Goal: Task Accomplishment & Management: Manage account settings

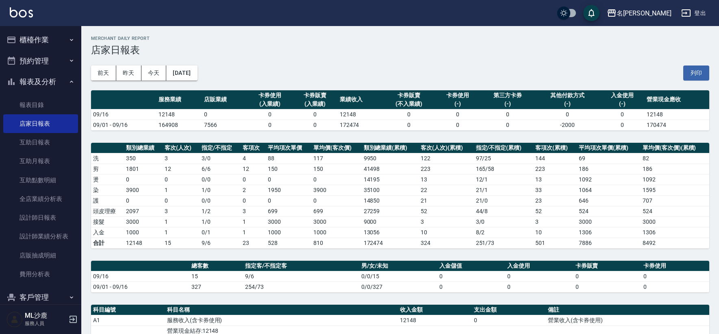
scroll to position [90, 0]
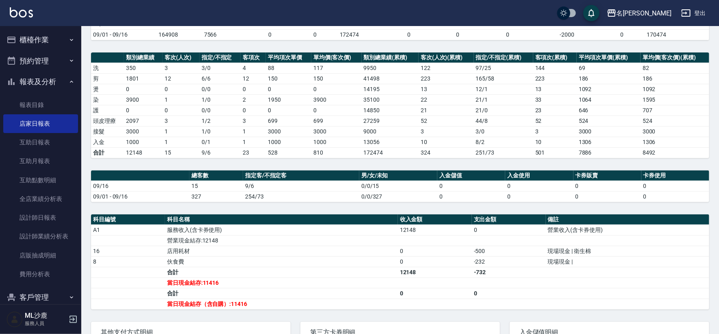
click at [33, 38] on button "櫃檯作業" at bounding box center [40, 39] width 75 height 21
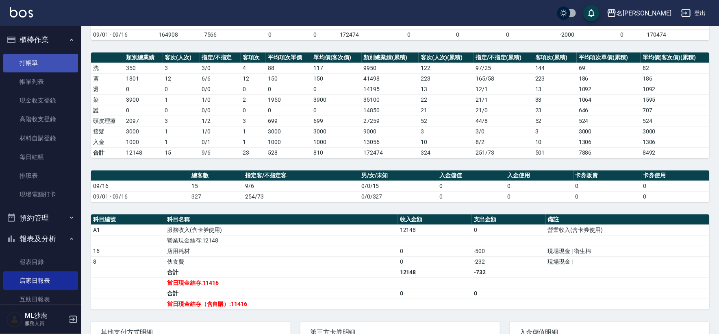
click at [36, 59] on link "打帳單" at bounding box center [40, 63] width 75 height 19
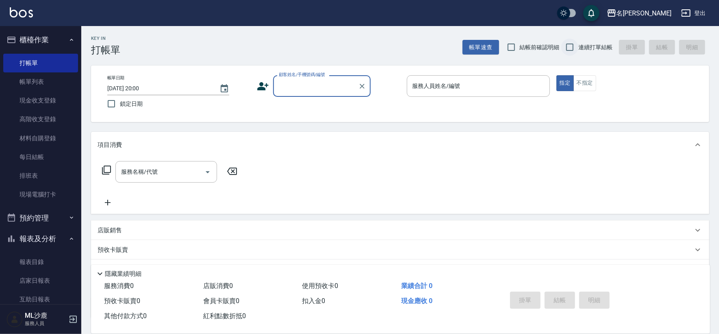
click at [573, 49] on input "連續打單結帳" at bounding box center [569, 47] width 17 height 17
checkbox input "true"
click at [299, 75] on div "顧客姓名/手機號碼/編號" at bounding box center [322, 86] width 98 height 22
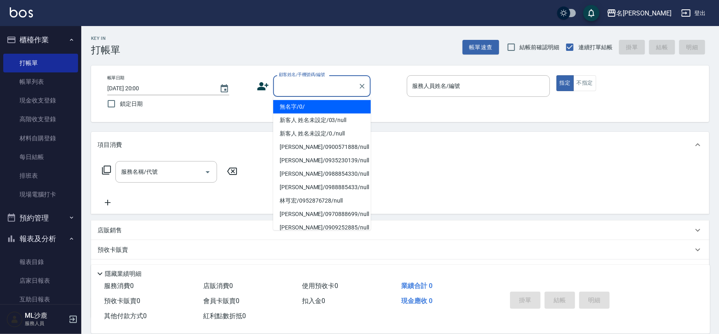
click at [300, 110] on li "無名字/0/" at bounding box center [322, 106] width 98 height 13
click at [300, 110] on div "帳單日期 [DATE] 20:00 鎖定日期 顧客姓名/手機號碼/編號 顧客姓名/手機號碼/編號 服務人員姓名/編號 服務人員姓名/編號 指定 不指定" at bounding box center [400, 93] width 599 height 37
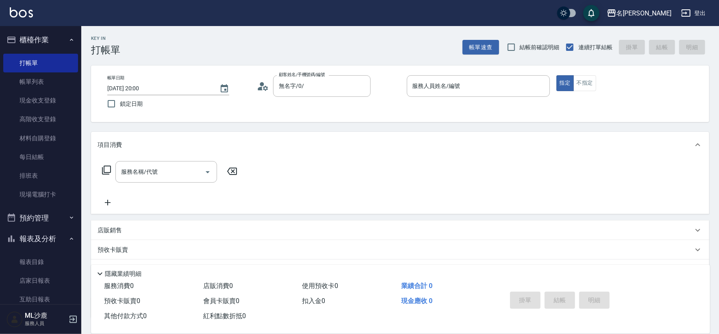
type input "無名字/0/"
click at [439, 88] on input "服務人員姓名/編號" at bounding box center [478, 86] width 136 height 14
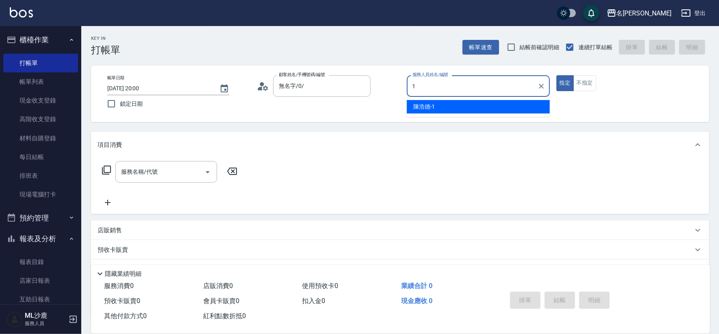
type input "[PERSON_NAME]1"
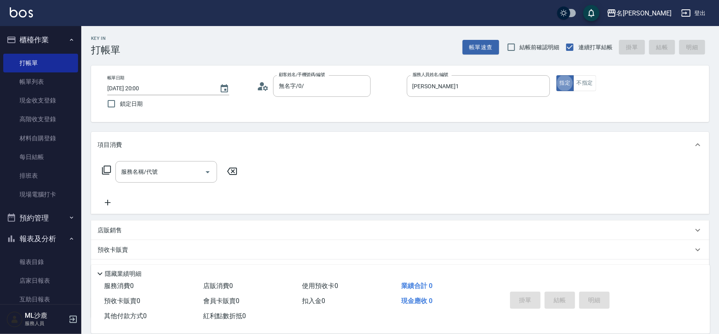
type button "true"
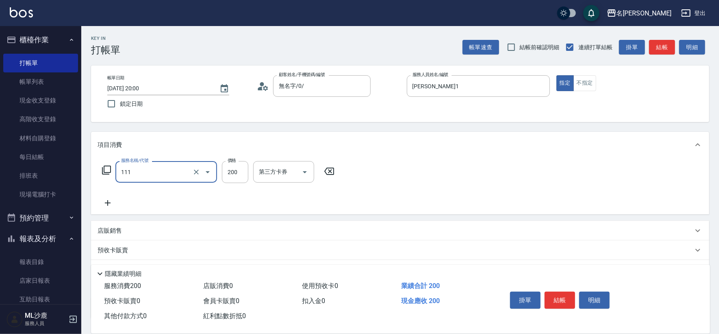
type input "200(111)"
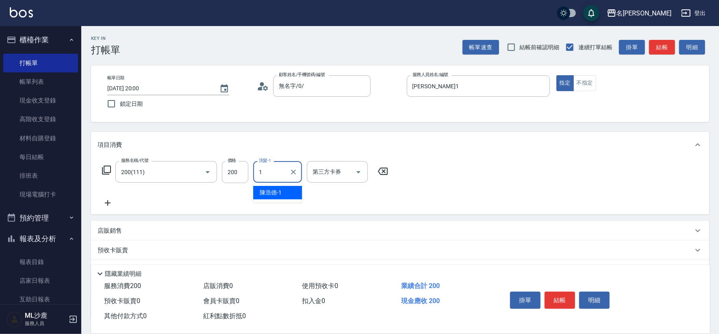
type input "[PERSON_NAME]1"
click at [111, 209] on div "服務名稱/代號 200(111) 服務名稱/代號 價格 200 價格 洗髮-1 [PERSON_NAME]-1 洗髮-1 第三方卡券 第三方卡券" at bounding box center [400, 186] width 618 height 56
click at [113, 205] on icon at bounding box center [108, 203] width 20 height 10
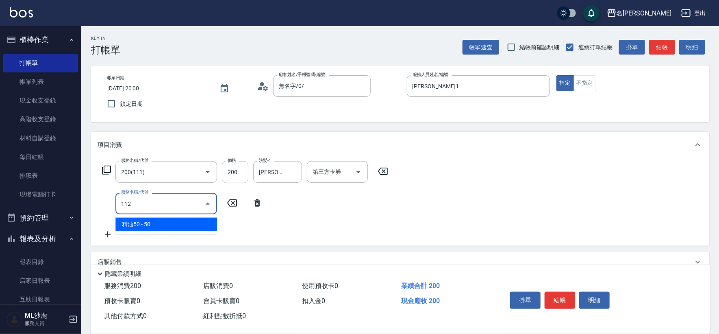
type input "精油50(112)"
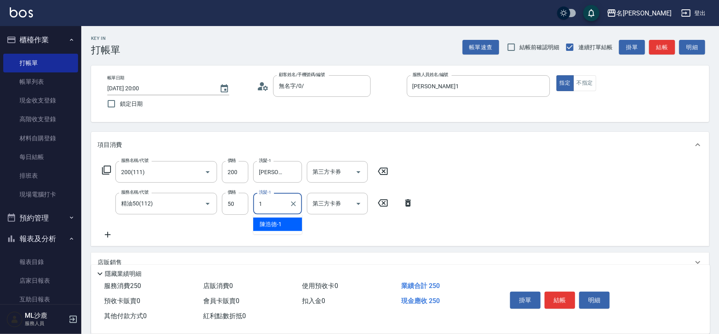
type input "[PERSON_NAME]1"
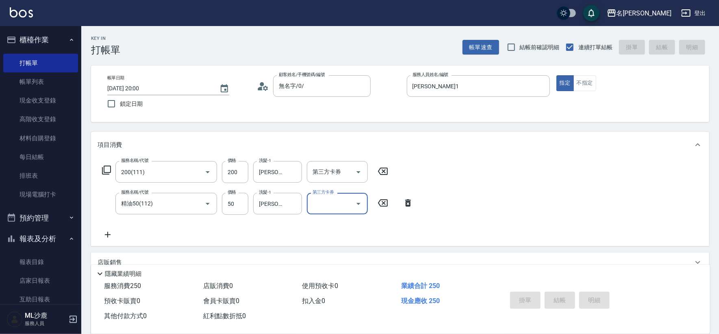
type input "[DATE] 20:04"
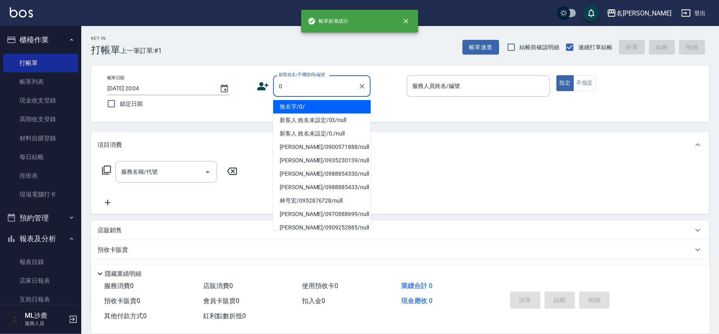
type input "無名字/0/"
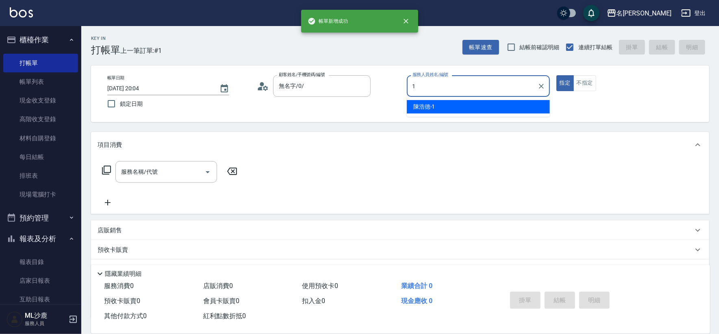
type input "[PERSON_NAME]1"
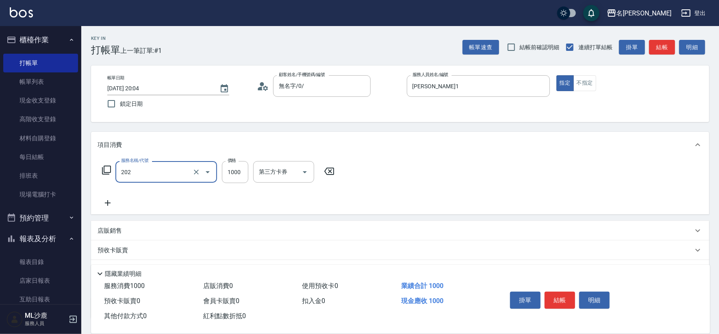
type input "燙髮(202)"
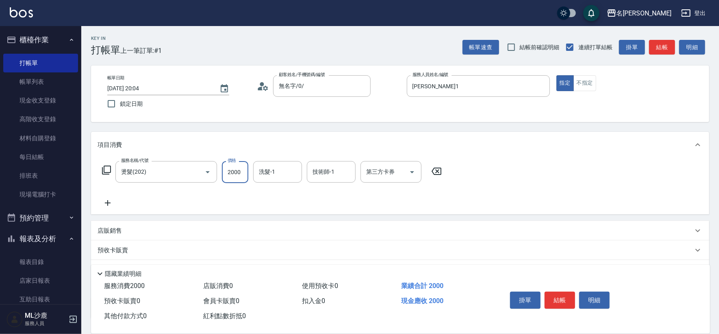
type input "2000"
type input "[PERSON_NAME]1"
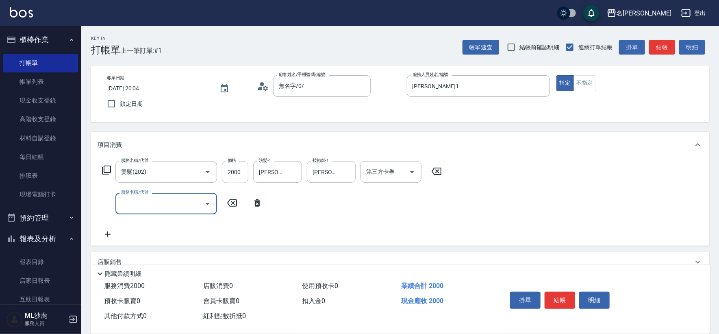
drag, startPoint x: 427, startPoint y: 172, endPoint x: 439, endPoint y: 172, distance: 12.6
click at [427, 172] on icon at bounding box center [436, 171] width 20 height 10
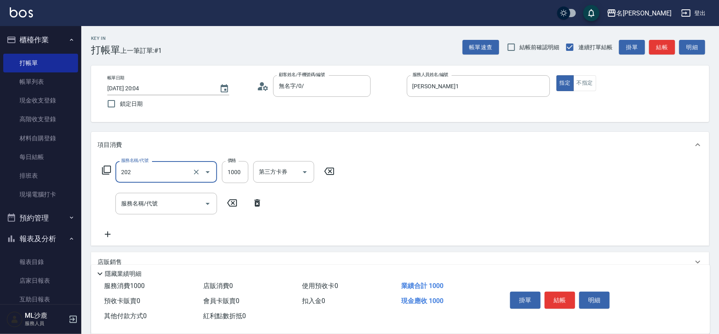
type input "燙髮(202)"
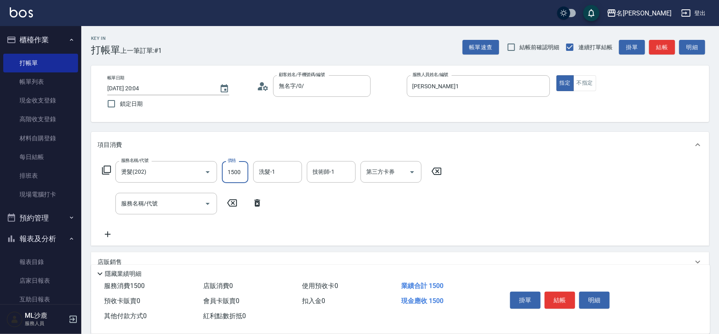
type input "1500"
type input "[PERSON_NAME]1"
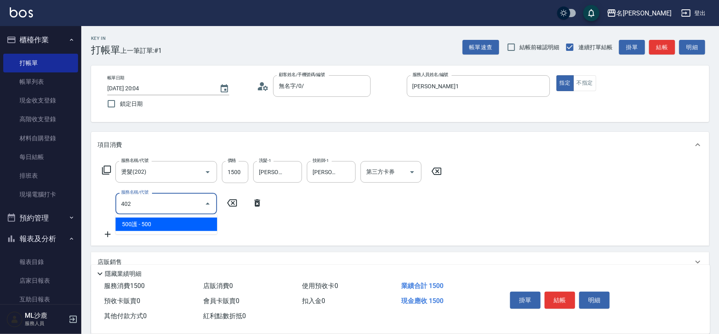
type input "500護(402)"
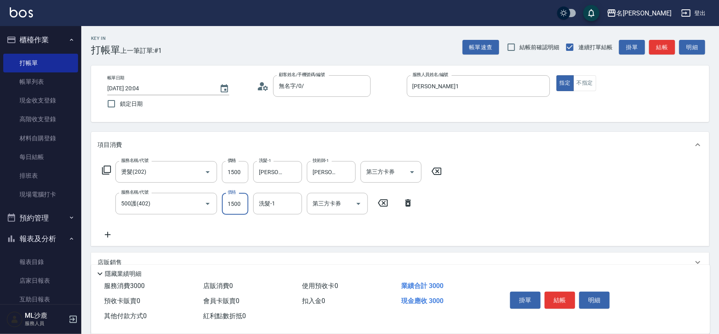
type input "500"
type input "[PERSON_NAME]1"
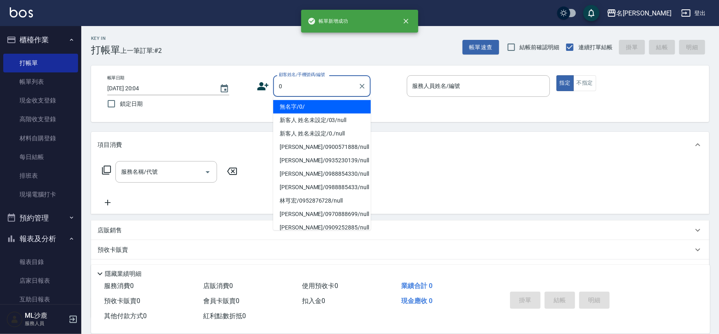
type input "無名字/0/"
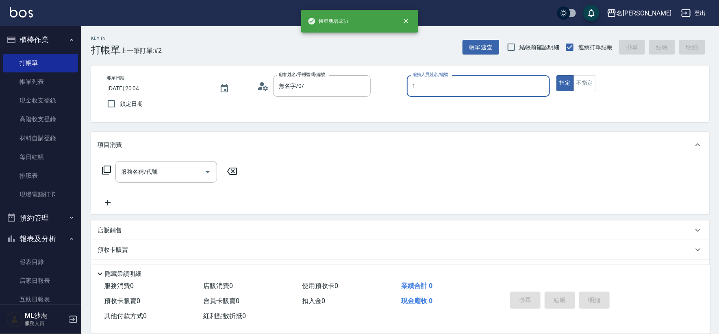
type input "[PERSON_NAME]1"
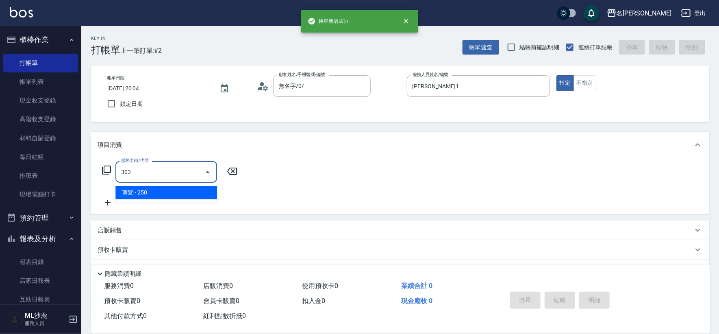
type input "剪髮(303)"
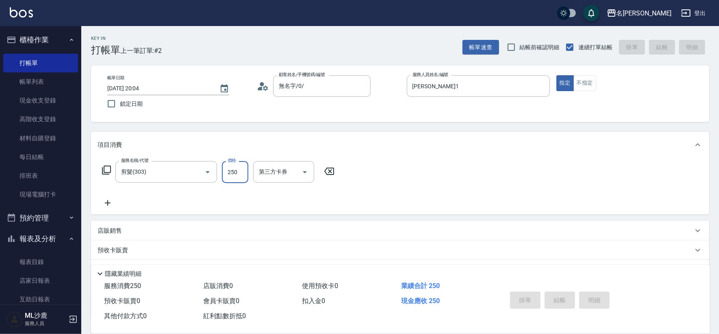
type input "[DATE] 20:05"
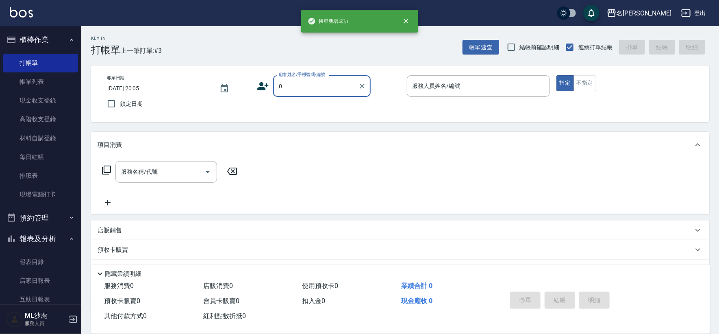
type input "無名字/0/"
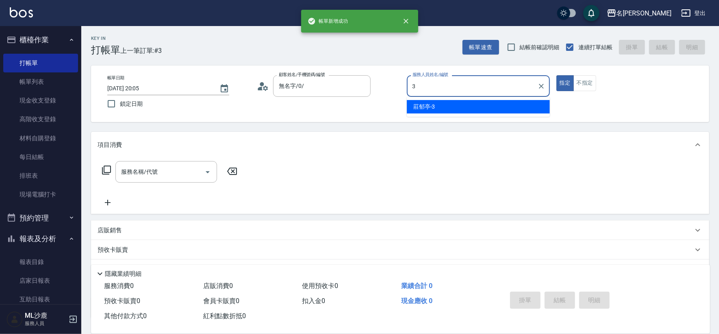
type input "[PERSON_NAME]-3"
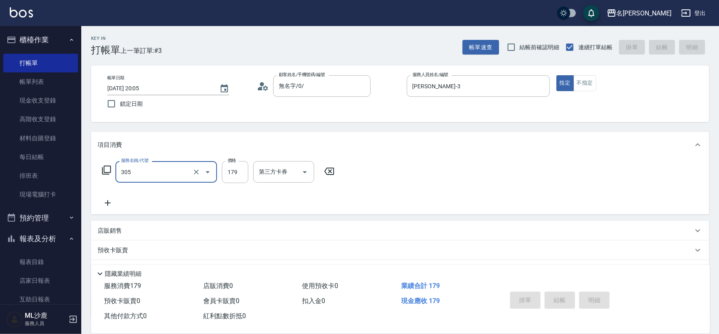
type input "305"
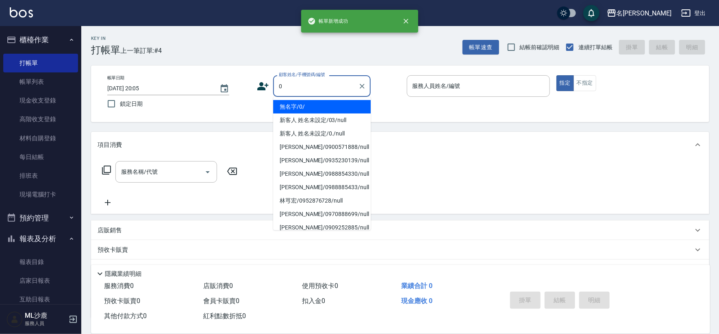
type input "無名字/0/"
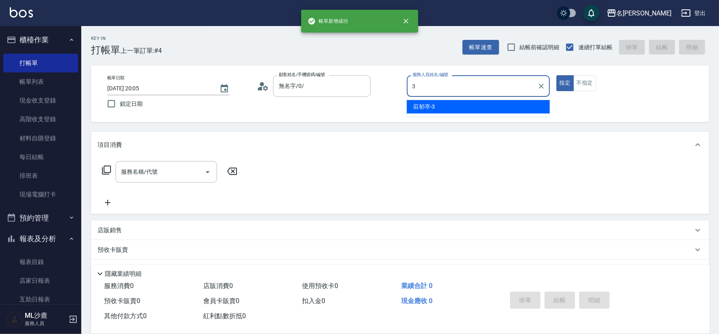
type input "[PERSON_NAME]-3"
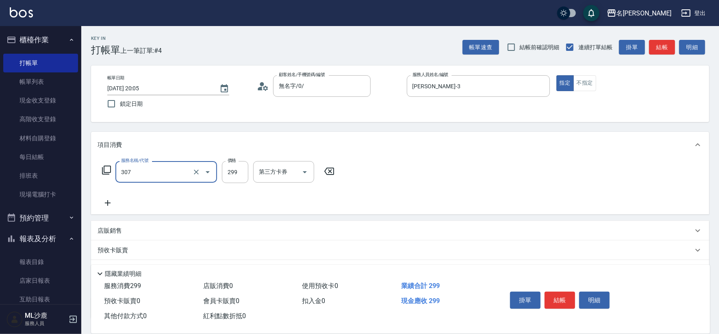
type input "剪髮(307)"
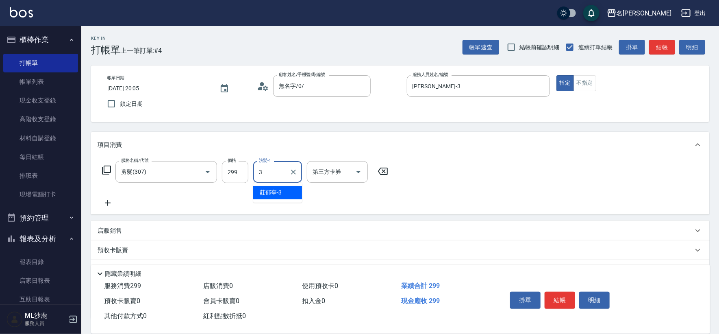
type input "[PERSON_NAME]-3"
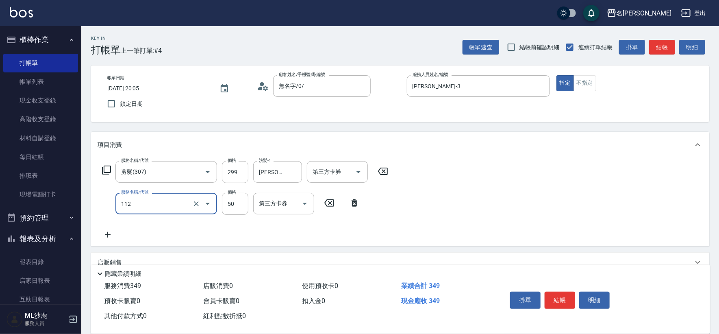
type input "精油50(112)"
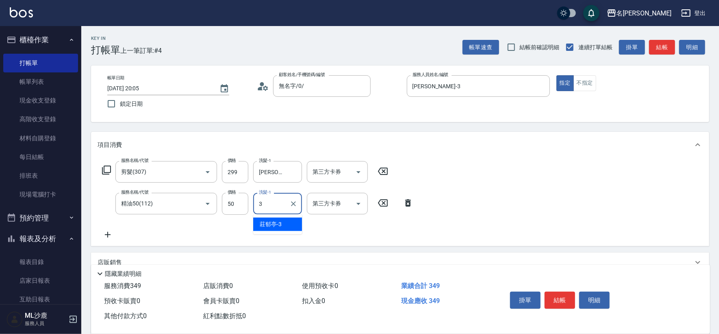
type input "[PERSON_NAME]-3"
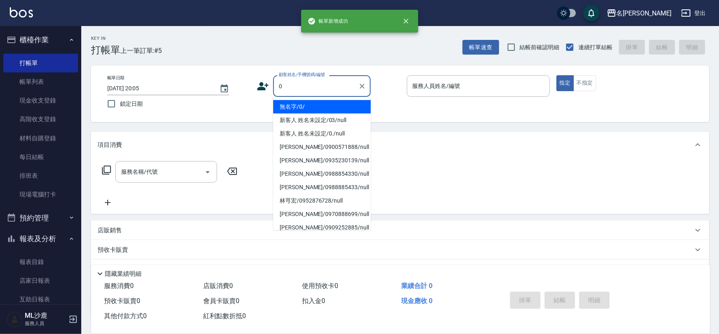
type input "無名字/0/"
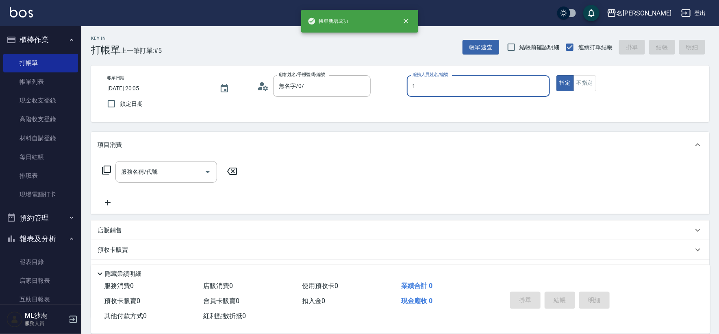
type input "[PERSON_NAME]1"
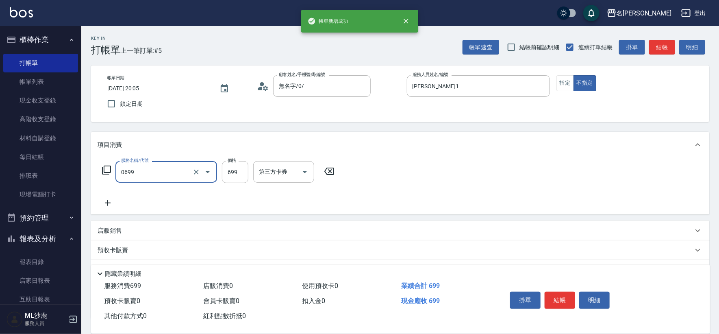
type input "精油SPA(0699)"
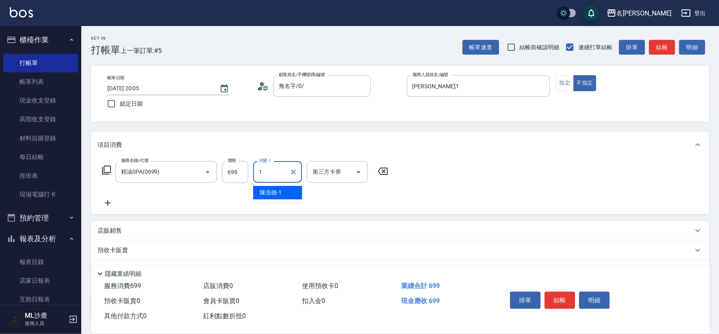
type input "[PERSON_NAME]1"
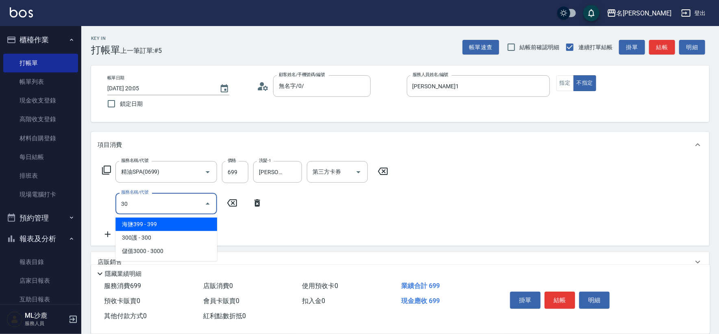
type input "304"
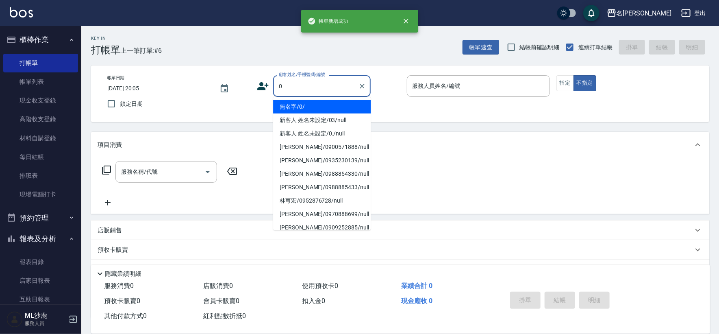
type input "無名字/0/"
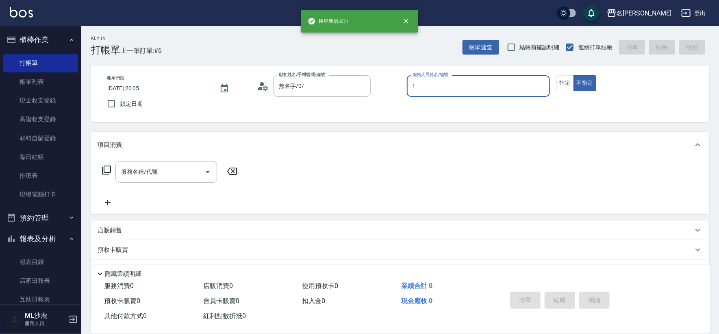
type input "[PERSON_NAME]1"
type button "false"
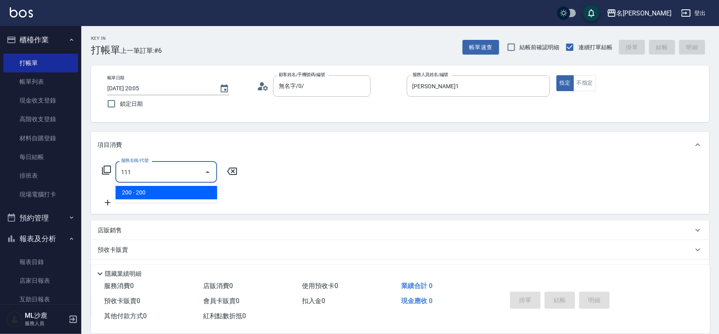
type input "200(111)"
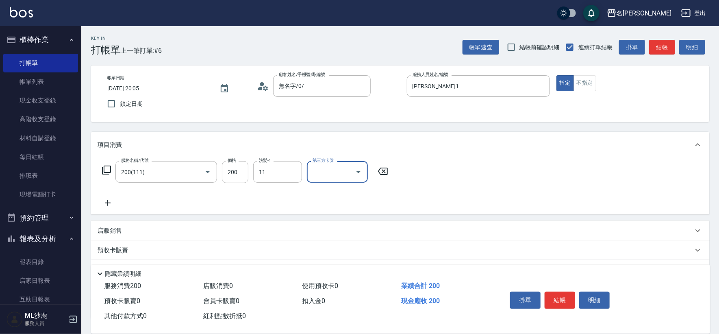
type input "[PERSON_NAME]-11"
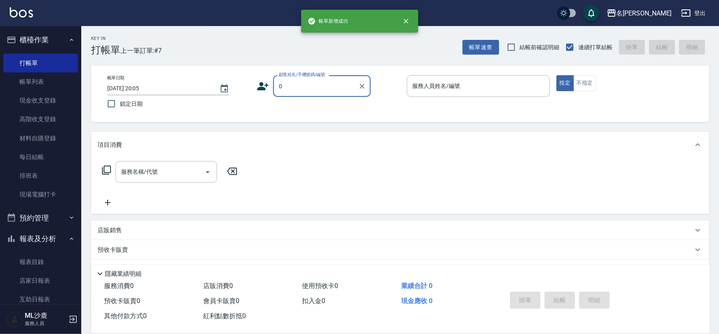
type input "無名字/0/"
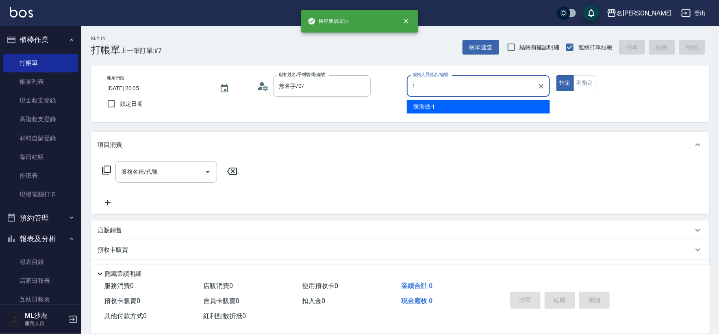
type input "[PERSON_NAME]1"
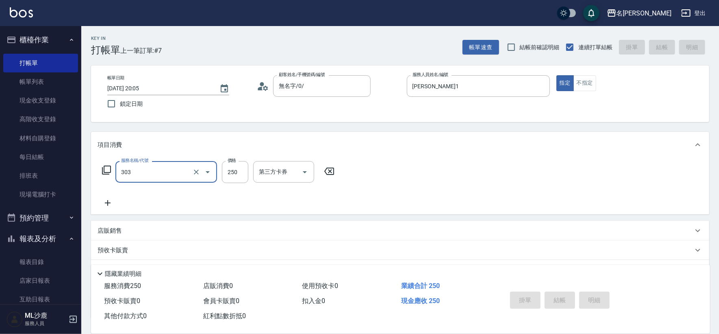
type input "303"
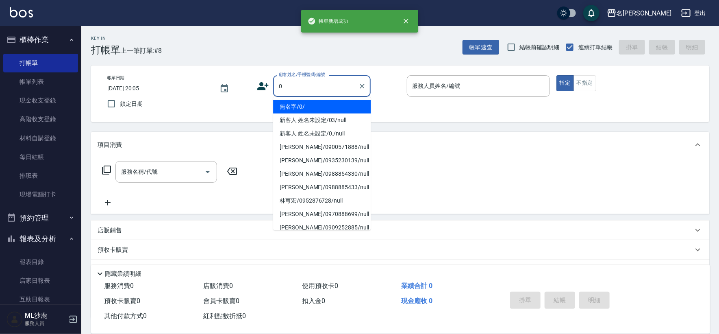
type input "無名字/0/"
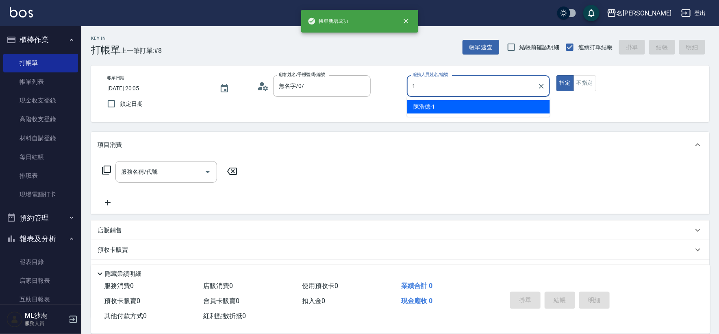
type input "[PERSON_NAME]1"
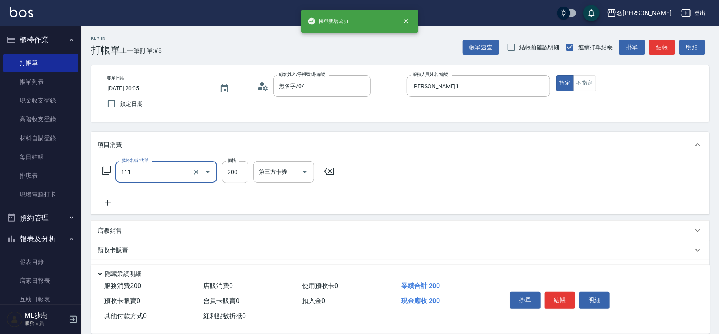
type input "200(111)"
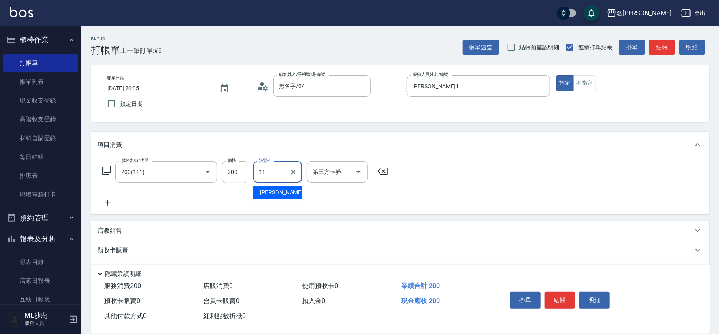
type input "[PERSON_NAME]-11"
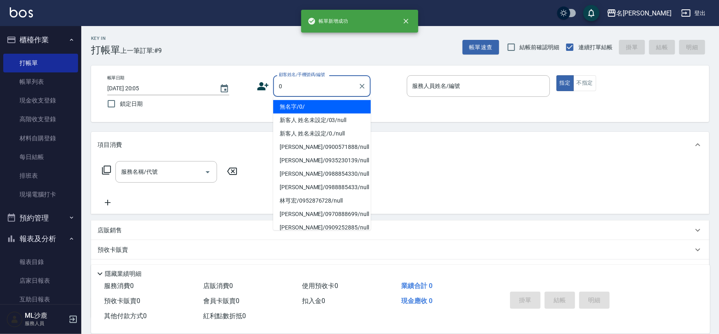
type input "無名字/0/"
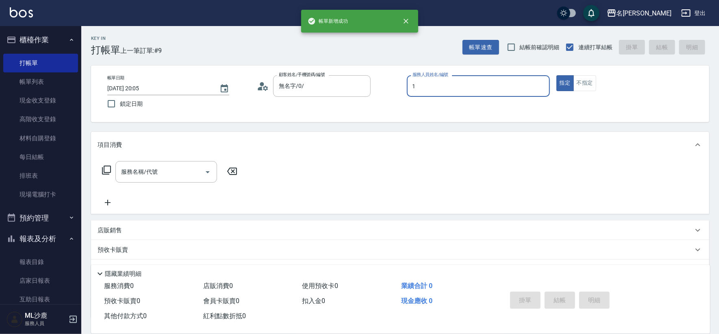
type input "[PERSON_NAME]1"
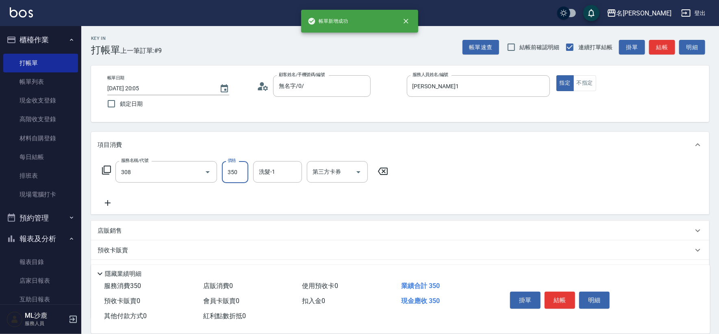
type input "洗+剪(308)"
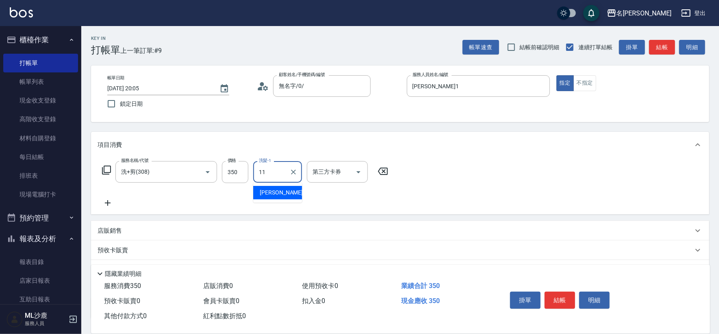
type input "[PERSON_NAME]-11"
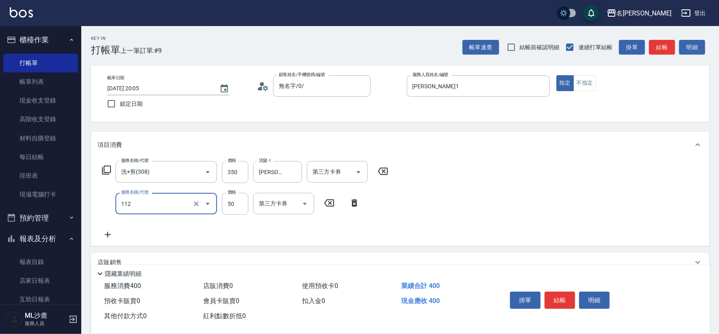
type input "精油50(112)"
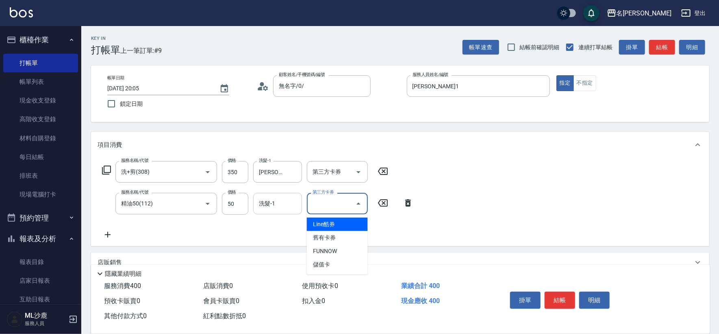
click at [267, 206] on div "洗髮-1 洗髮-1" at bounding box center [277, 204] width 49 height 22
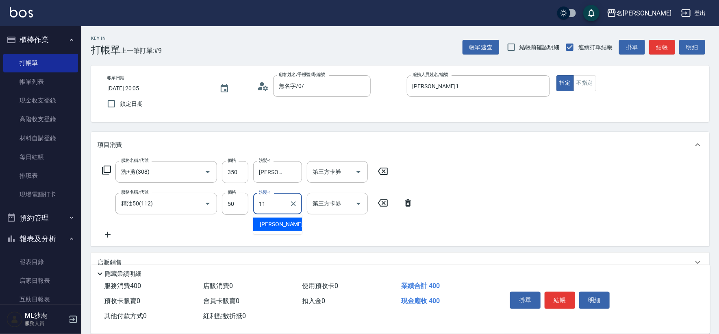
type input "[PERSON_NAME]-11"
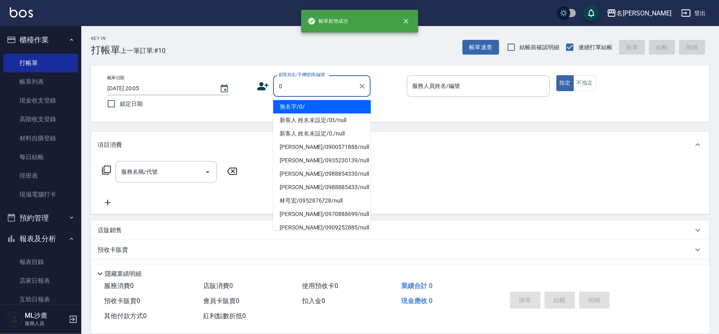
type input "無名字/0/"
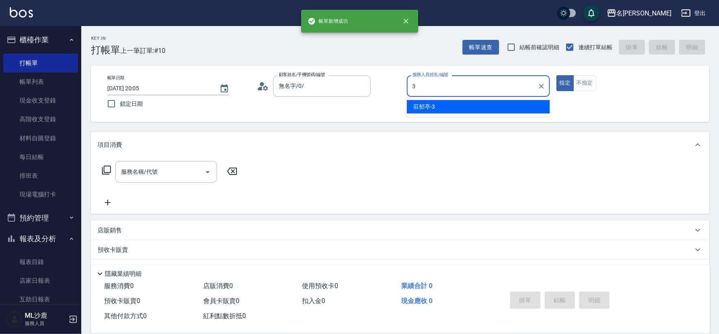
type input "[PERSON_NAME]-3"
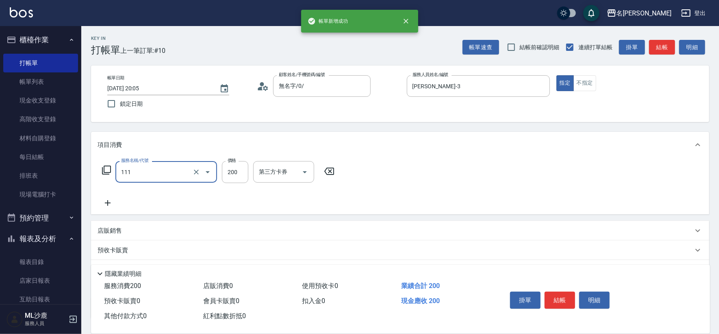
type input "200(111)"
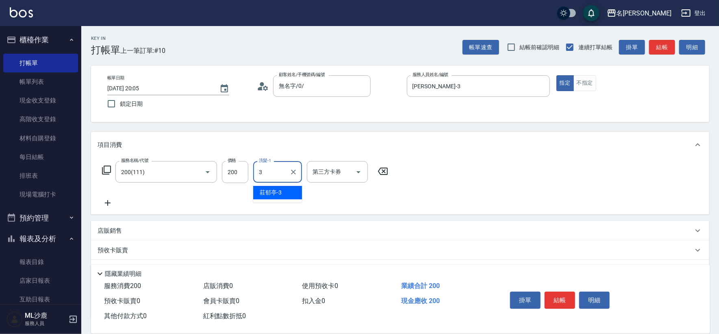
type input "[PERSON_NAME]-3"
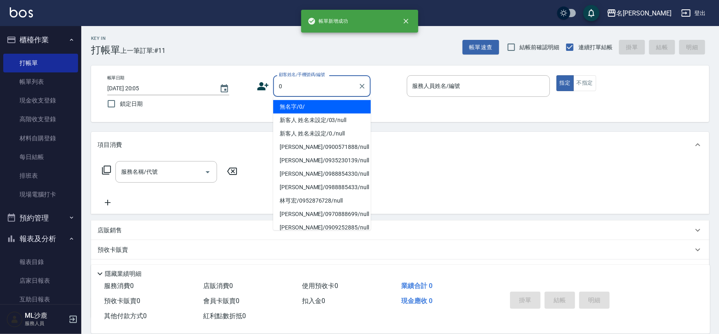
type input "無名字/0/"
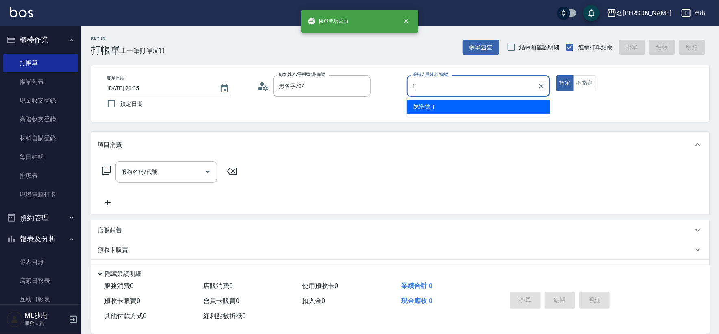
type input "[PERSON_NAME]1"
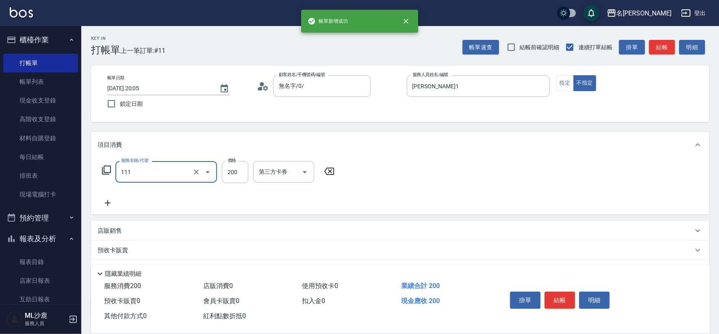
type input "200(111)"
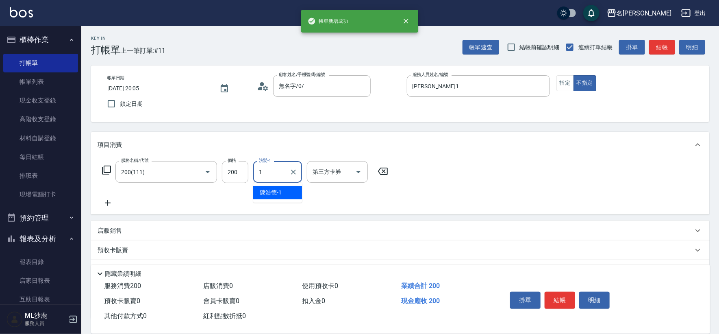
type input "[PERSON_NAME]1"
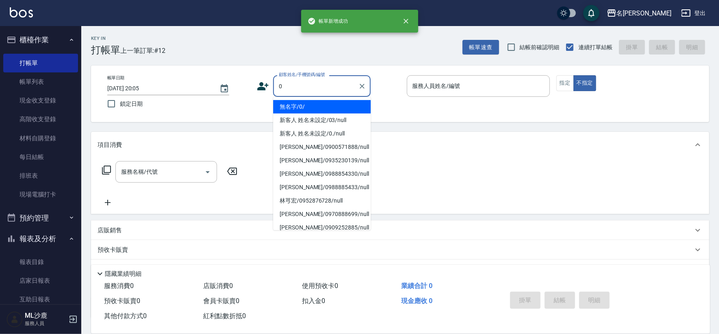
type input "無名字/0/"
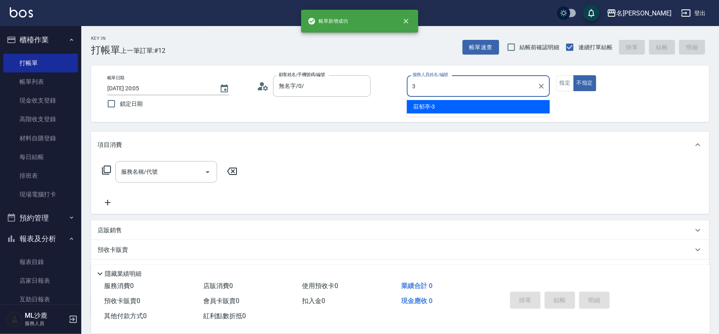
type input "[PERSON_NAME]-3"
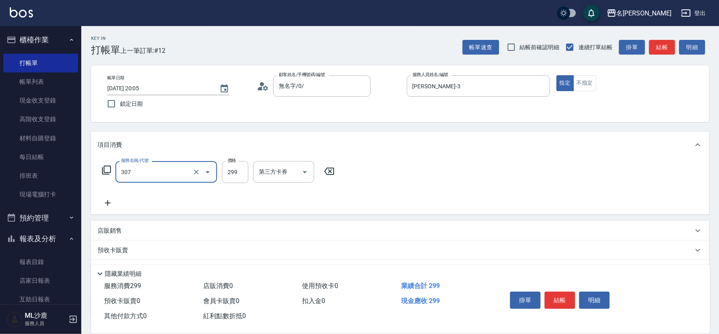
type input "剪髮(307)"
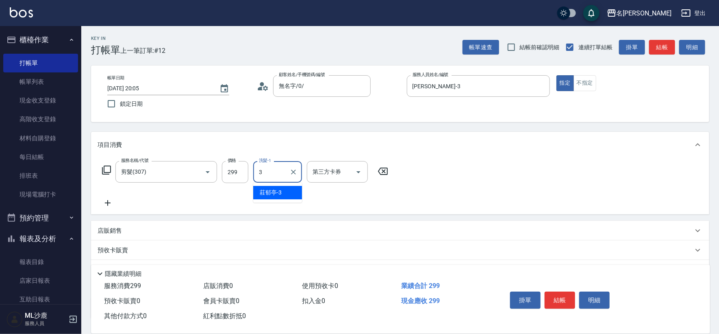
type input "[PERSON_NAME]-3"
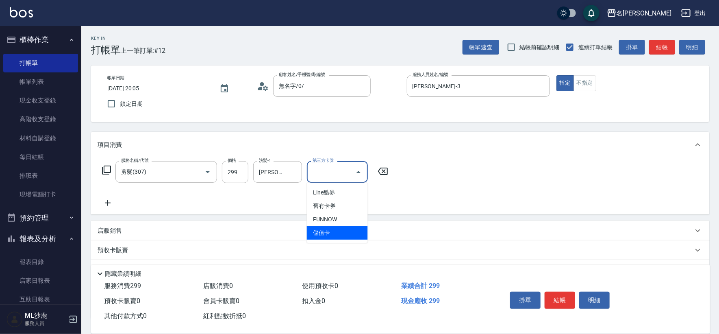
type input "儲值卡"
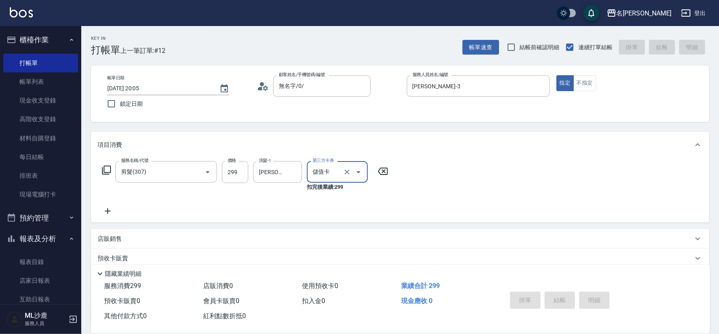
type input "[DATE] 20:06"
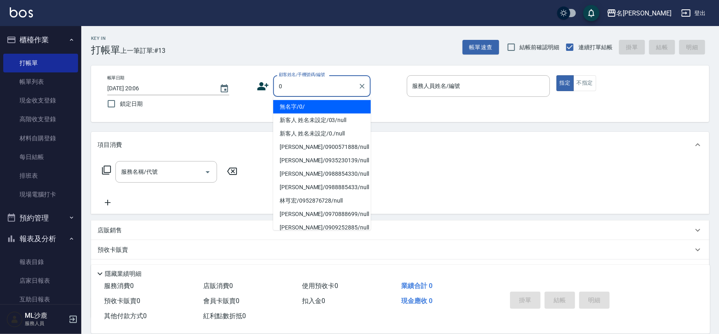
type input "無名字/0/"
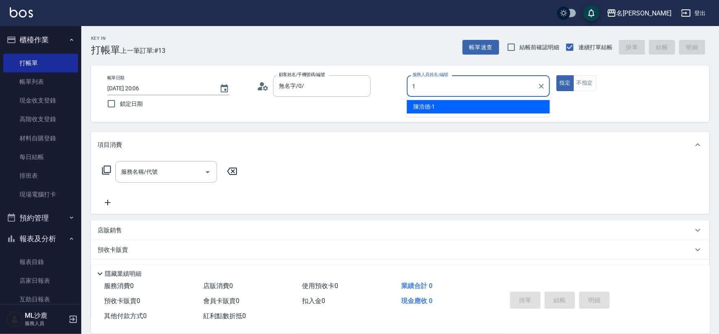
type input "[PERSON_NAME]1"
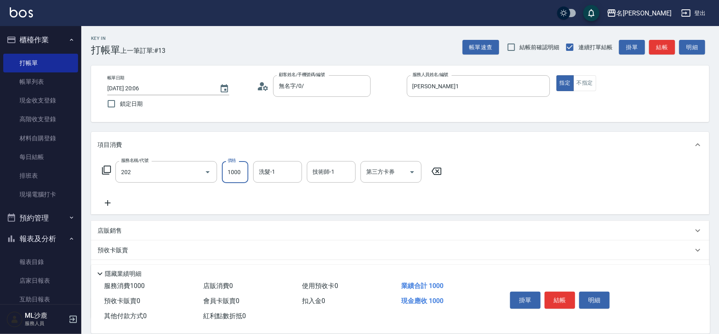
type input "燙髮(202)"
type input "1500"
type input "[PERSON_NAME]-11"
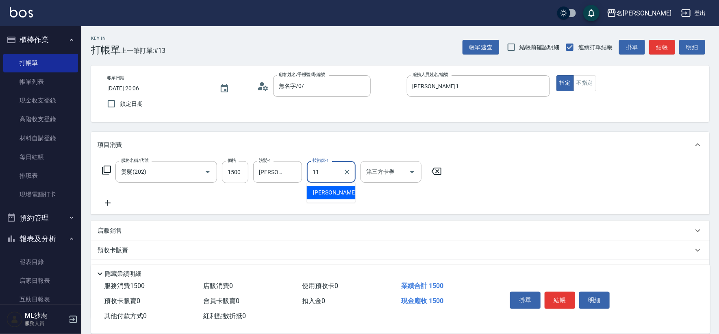
type input "[PERSON_NAME]-11"
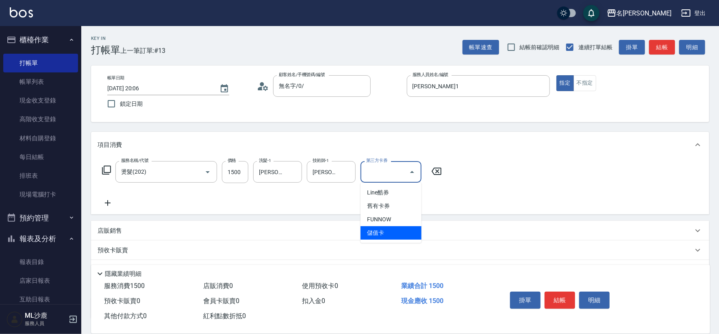
type input "儲值卡"
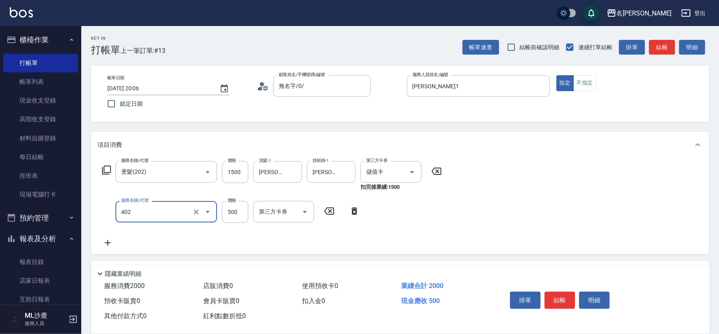
type input "500護(402)"
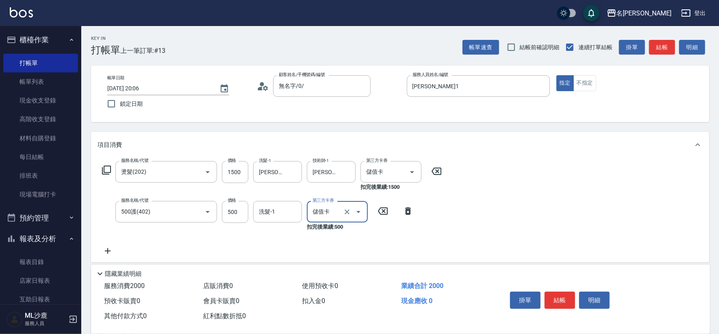
type input "儲值卡"
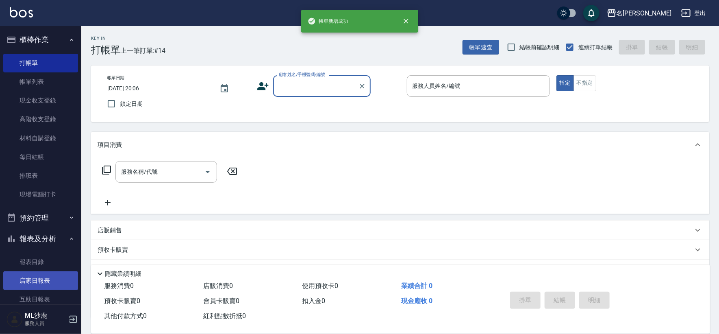
click at [40, 280] on link "店家日報表" at bounding box center [40, 280] width 75 height 19
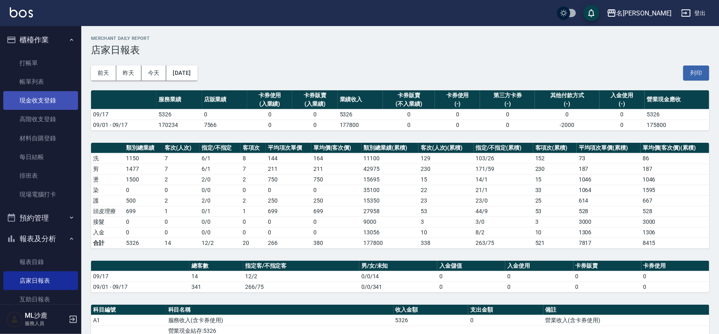
click at [40, 103] on link "現金收支登錄" at bounding box center [40, 100] width 75 height 19
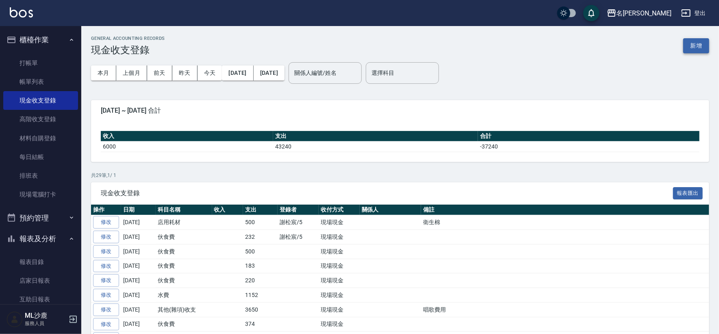
click at [705, 47] on button "新增" at bounding box center [696, 45] width 26 height 15
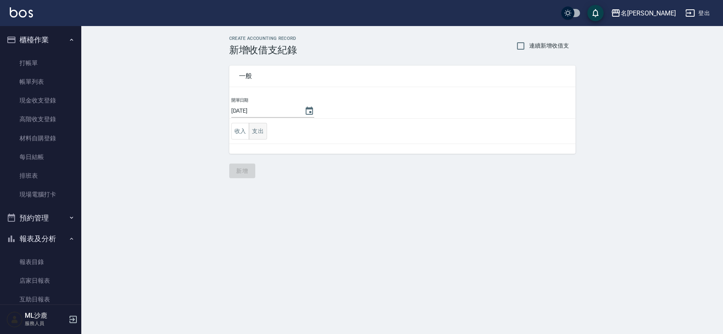
click at [259, 134] on button "支出" at bounding box center [258, 131] width 18 height 17
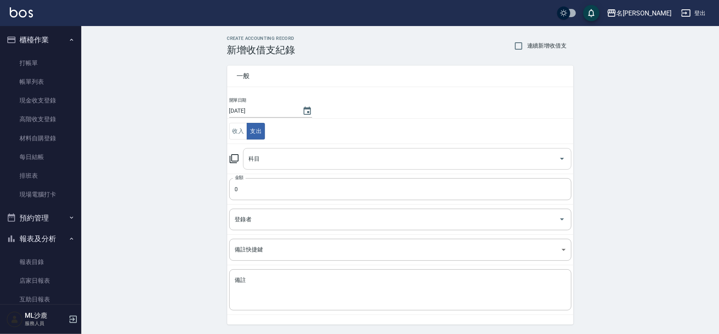
click at [273, 159] on input "科目" at bounding box center [401, 159] width 309 height 14
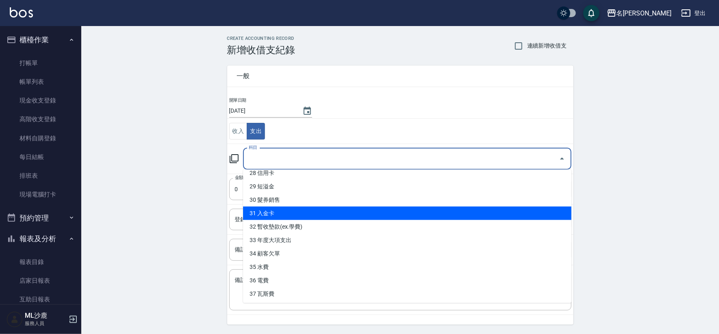
scroll to position [337, 0]
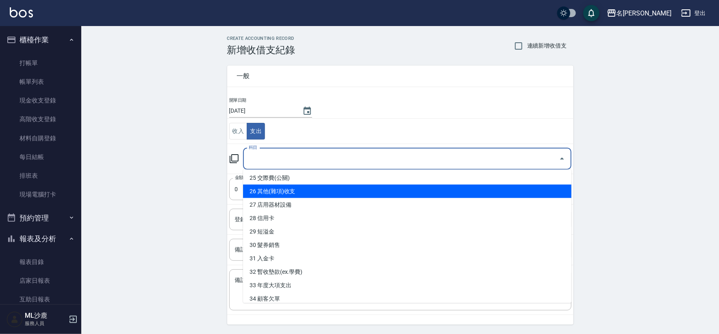
click at [284, 191] on li "26 其他(雜項)收支" at bounding box center [407, 190] width 328 height 13
type input "26 其他(雜項)收支"
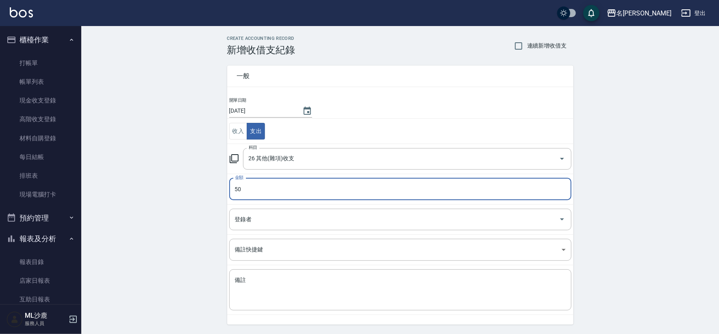
type input "50"
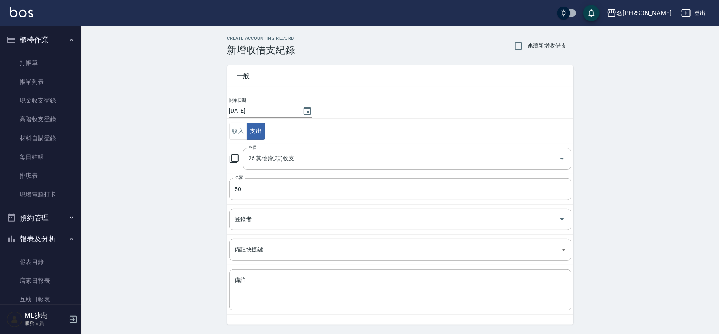
click at [169, 197] on div "CREATE ACCOUNTING RECORD 新增收借支紀錄 連續新增收借支 一般 開單日期 [DATE] 收入 支出 科目 26 其他(雜項)收支 科目…" at bounding box center [400, 192] width 638 height 333
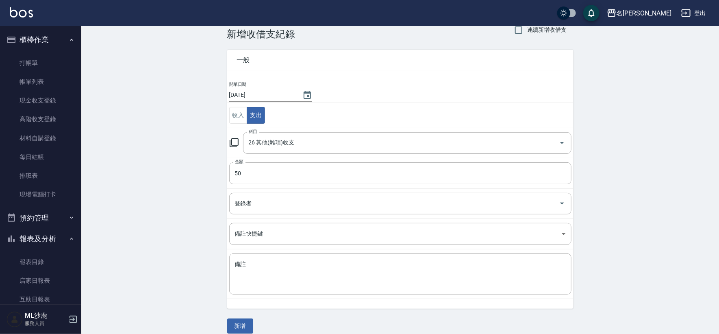
scroll to position [24, 0]
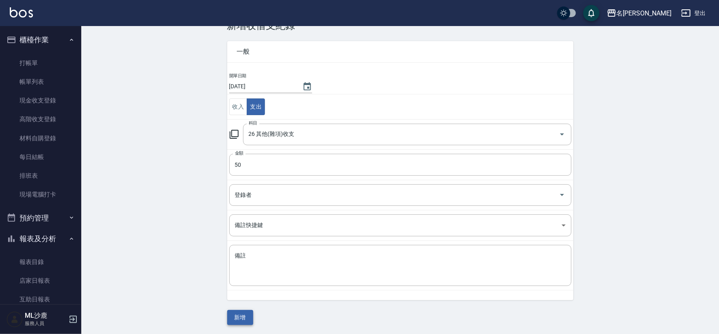
click at [247, 315] on button "新增" at bounding box center [240, 317] width 26 height 15
click at [247, 315] on div "一般 開單日期 [DATE] 收入 支出 科目 26 其他(雜項)收支 科目 金額 50 金額 登錄者 登錄者 備註快捷鍵 ​ 備註快捷鍵 備註 x 備註 新增" at bounding box center [400, 177] width 346 height 293
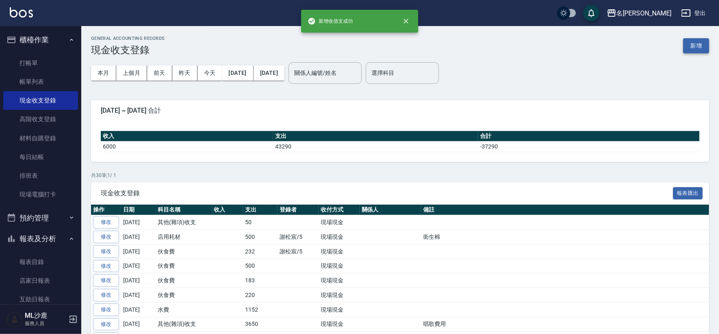
click at [693, 43] on button "新增" at bounding box center [696, 45] width 26 height 15
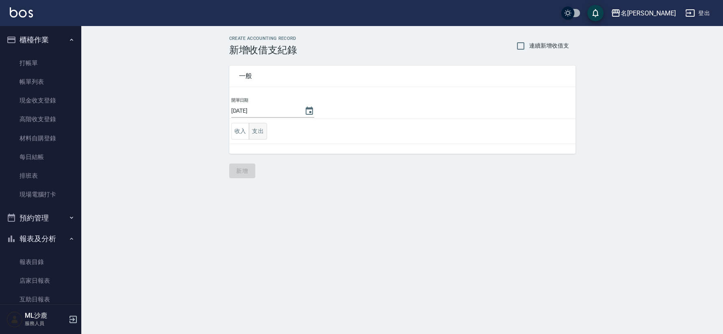
click at [258, 131] on button "支出" at bounding box center [258, 131] width 18 height 17
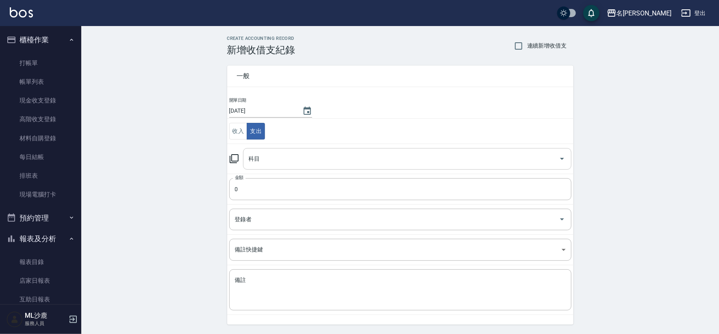
click at [274, 162] on input "科目" at bounding box center [401, 159] width 309 height 14
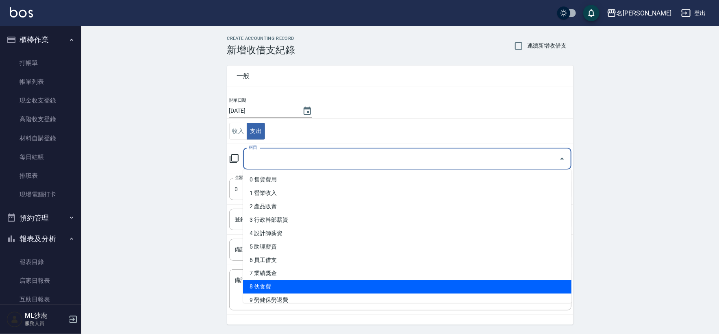
click at [271, 282] on li "8 伙食費" at bounding box center [407, 286] width 328 height 13
type input "8 伙食費"
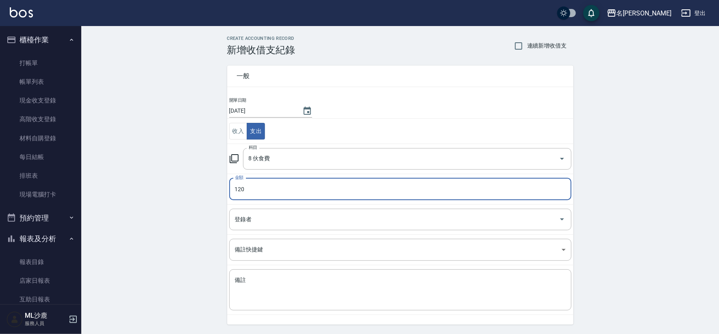
type input "120"
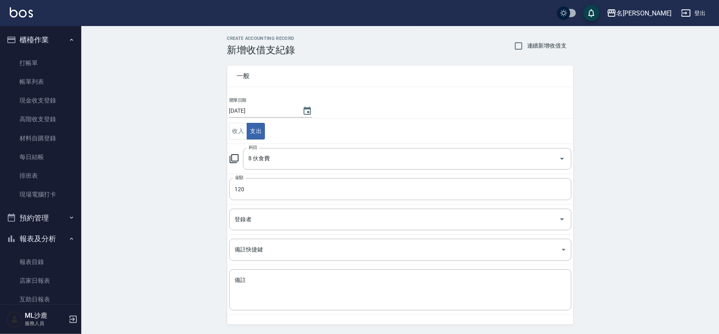
click at [176, 217] on div "CREATE ACCOUNTING RECORD 新增收借支紀錄 連續新增收借支 一般 開單日期 [DATE] 收入 支出 科目 8 伙食費 科目 金額 12…" at bounding box center [400, 192] width 638 height 333
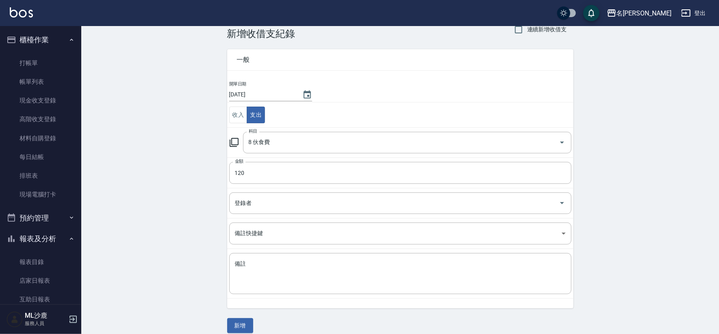
scroll to position [24, 0]
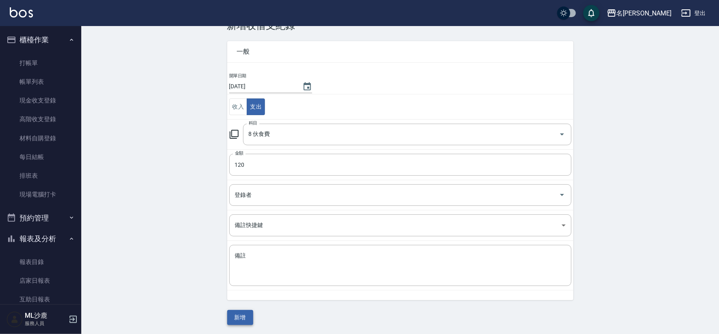
click at [250, 317] on button "新增" at bounding box center [240, 317] width 26 height 15
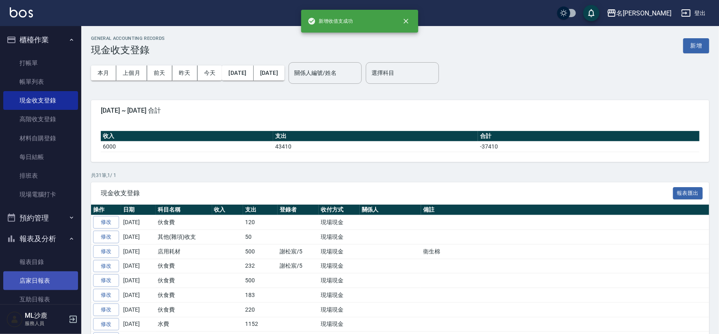
click at [43, 276] on link "店家日報表" at bounding box center [40, 280] width 75 height 19
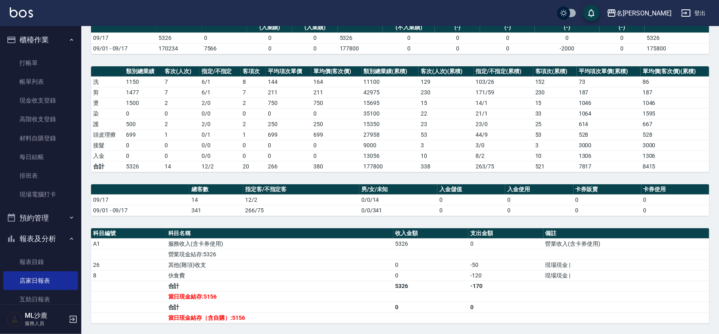
scroll to position [90, 0]
